Goal: Task Accomplishment & Management: Use online tool/utility

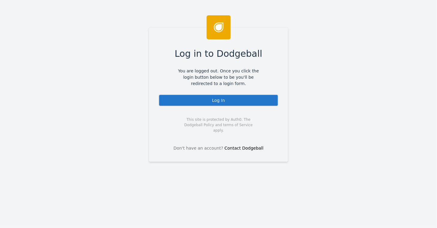
click at [233, 99] on div "Log In" at bounding box center [219, 100] width 120 height 12
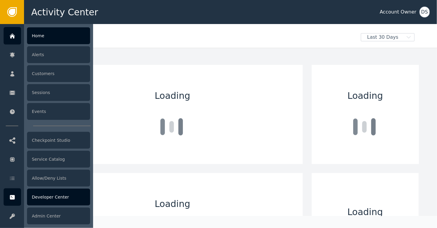
click at [56, 195] on div "Developer Center" at bounding box center [58, 197] width 63 height 17
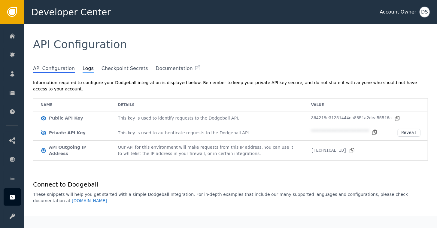
click at [83, 66] on span "Logs" at bounding box center [88, 69] width 11 height 8
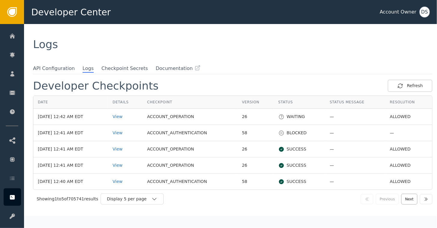
click at [406, 198] on button "Next" at bounding box center [409, 199] width 16 height 11
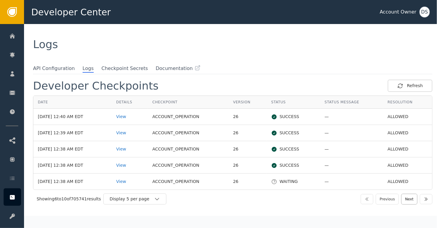
click at [409, 199] on button "Next" at bounding box center [409, 199] width 16 height 11
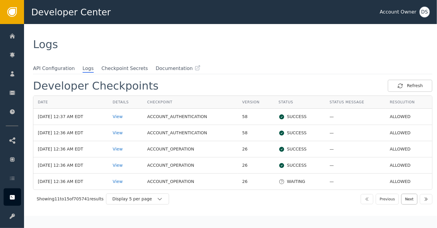
click at [407, 199] on button "Next" at bounding box center [409, 199] width 16 height 11
click at [404, 197] on button "Next" at bounding box center [409, 199] width 16 height 11
click at [122, 148] on div "View" at bounding box center [123, 149] width 25 height 6
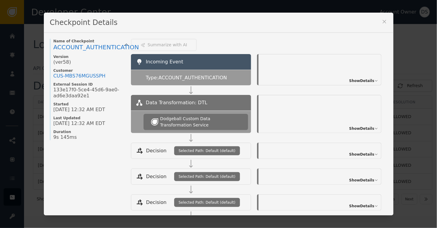
click at [382, 21] on icon at bounding box center [385, 22] width 6 height 6
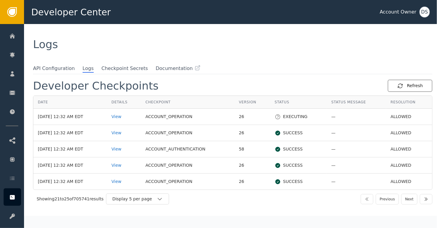
click at [408, 83] on div "Refresh" at bounding box center [410, 86] width 26 height 6
click at [405, 198] on button "Next" at bounding box center [409, 199] width 16 height 11
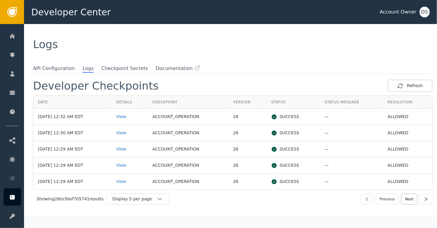
click at [404, 197] on button "Next" at bounding box center [409, 199] width 16 height 11
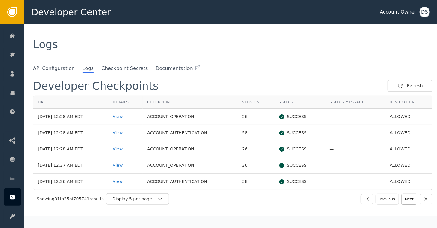
click at [406, 196] on button "Next" at bounding box center [409, 199] width 16 height 11
click at [405, 197] on button "Next" at bounding box center [409, 199] width 16 height 11
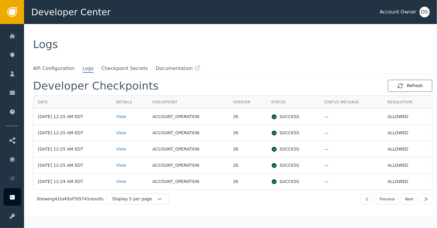
click at [406, 87] on div "Refresh" at bounding box center [410, 86] width 26 height 6
click at [404, 85] on div "Refresh" at bounding box center [410, 86] width 26 height 6
